Goal: Communication & Community: Ask a question

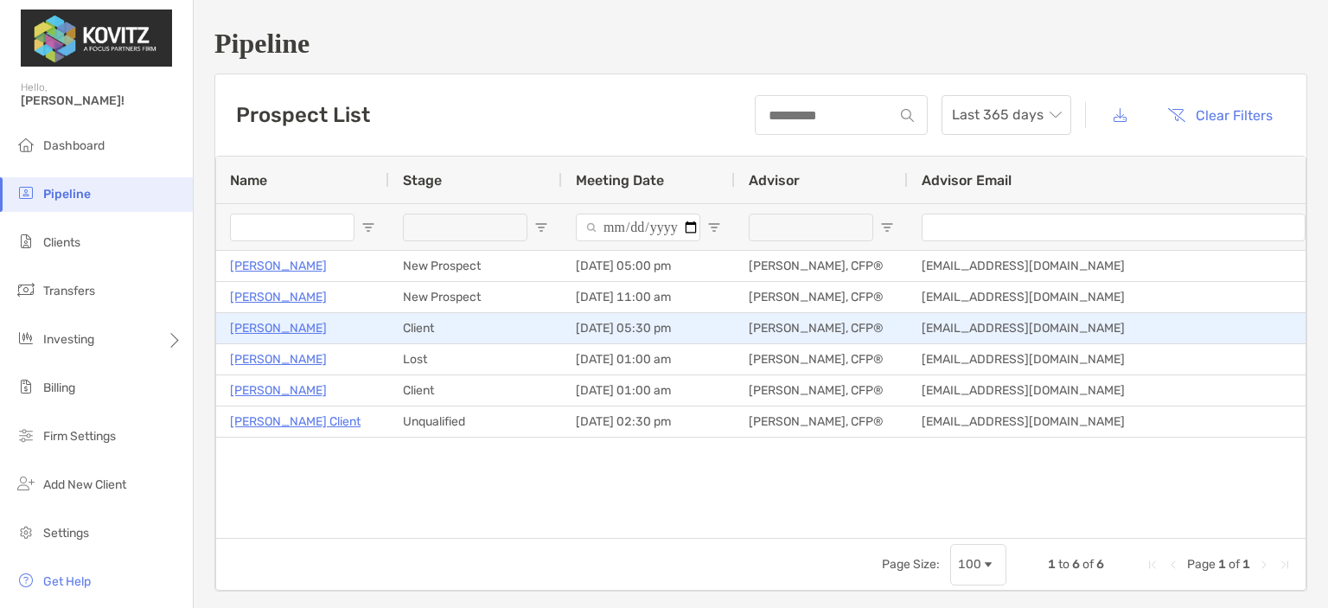
click at [266, 329] on p "[PERSON_NAME]" at bounding box center [278, 328] width 97 height 22
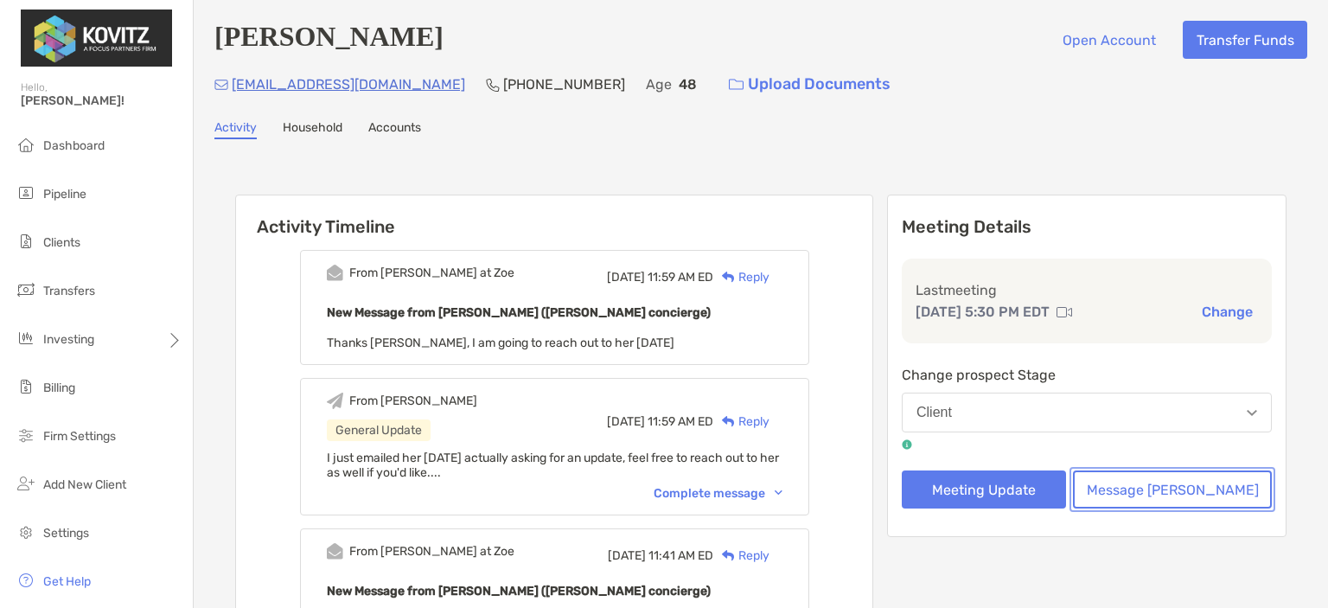
click at [1155, 490] on button "Message [PERSON_NAME]" at bounding box center [1172, 489] width 199 height 38
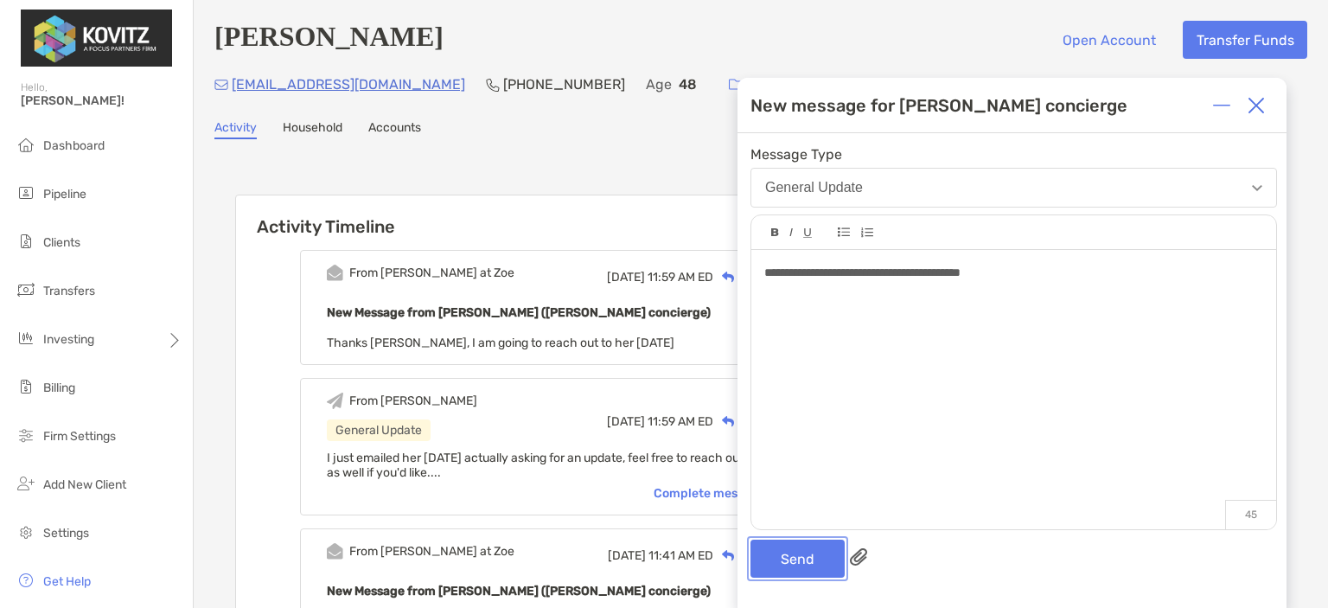
click at [813, 570] on button "Send" at bounding box center [798, 559] width 94 height 38
